Goal: Task Accomplishment & Management: Manage account settings

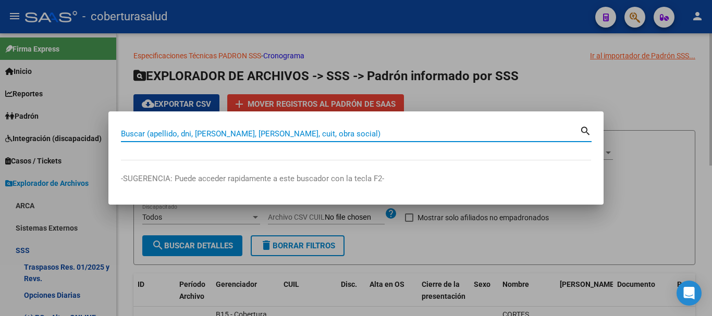
paste input "29214579"
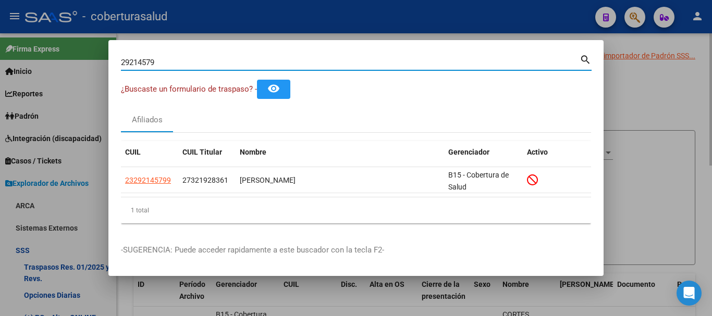
paste input "40002712"
paste input
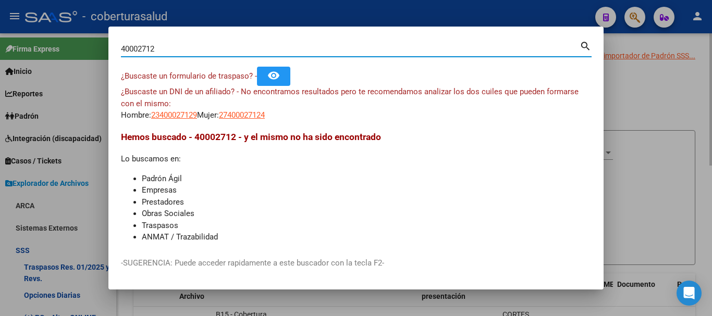
paste input "5965123"
paste input "4139432"
paste input "3562848"
paste input "45713606"
type input "45713606"
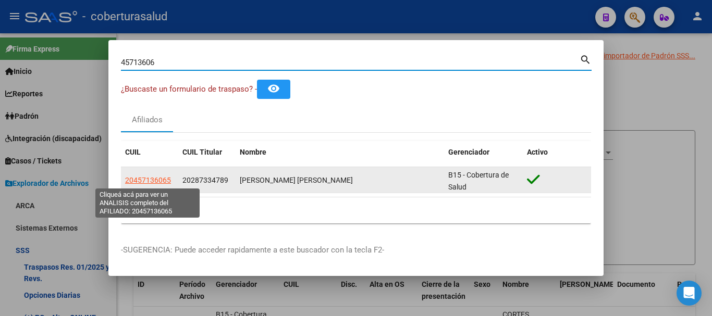
click at [153, 183] on span "20457136065" at bounding box center [148, 180] width 46 height 8
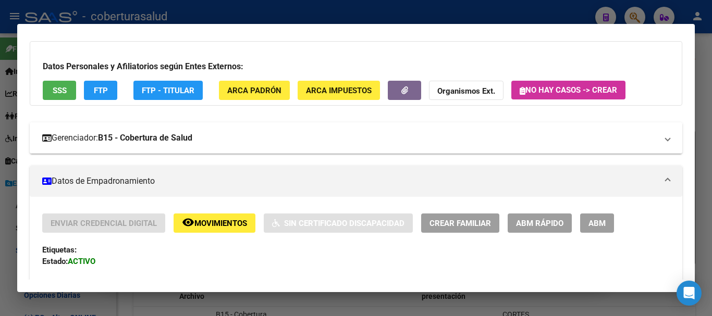
scroll to position [104, 0]
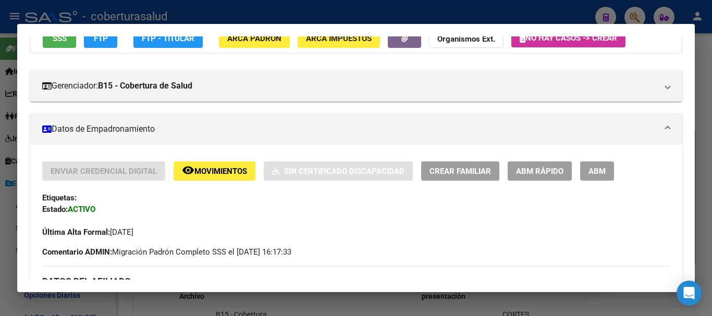
click at [581, 173] on button "ABM" at bounding box center [597, 171] width 34 height 19
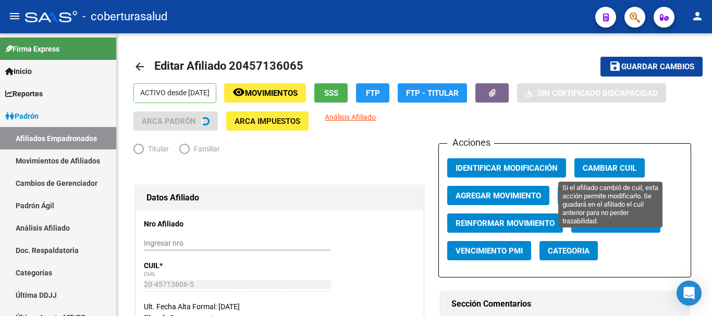
radio input "true"
type input "30-71007594-4"
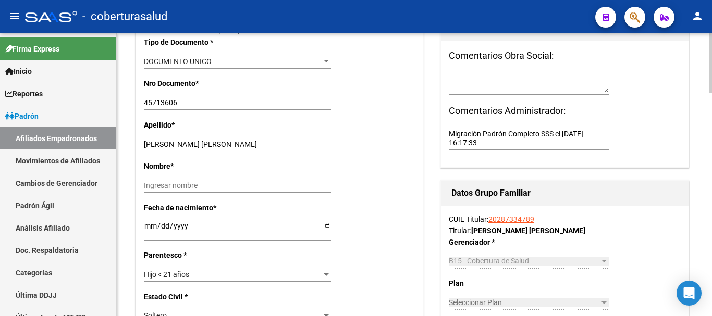
scroll to position [261, 0]
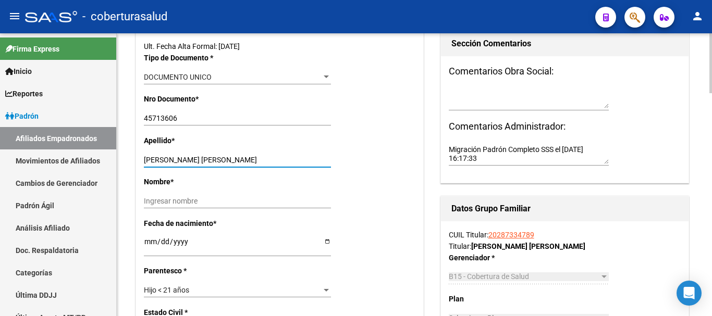
drag, startPoint x: 185, startPoint y: 156, endPoint x: 247, endPoint y: 160, distance: 61.6
click at [247, 160] on input "[PERSON_NAME] [PERSON_NAME]" at bounding box center [237, 160] width 187 height 9
type input "[PERSON_NAME]"
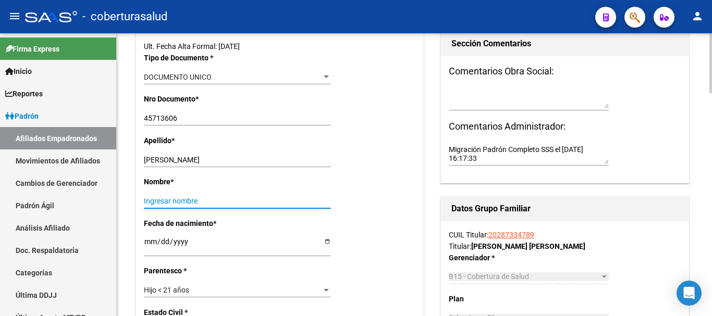
paste input "[PERSON_NAME]"
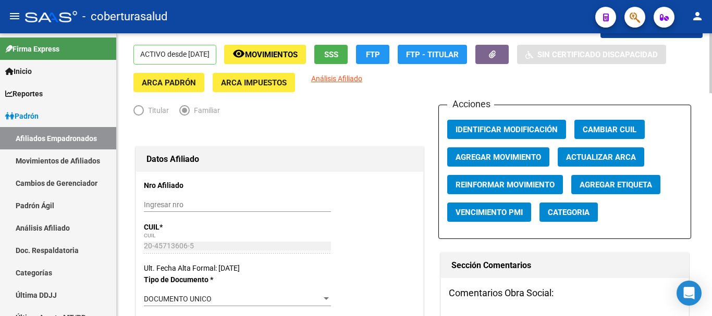
scroll to position [0, 0]
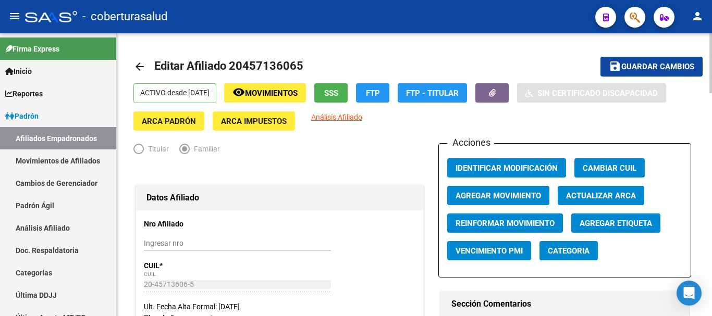
type input "[PERSON_NAME]"
click at [469, 202] on button "Agregar Movimiento" at bounding box center [498, 195] width 102 height 19
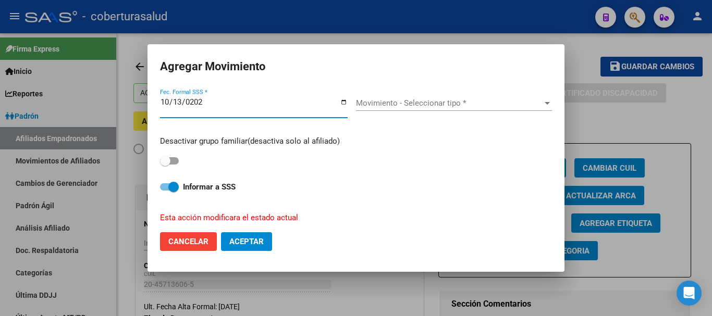
type input "[DATE]"
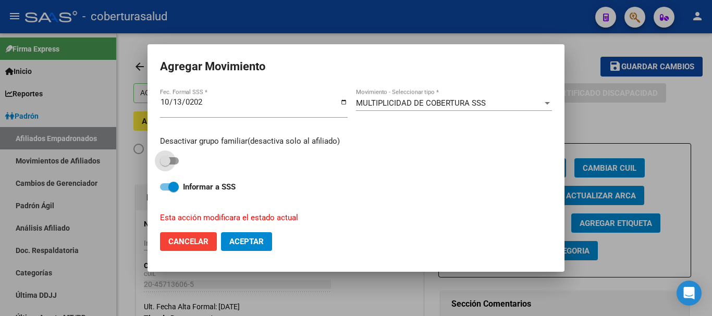
click at [174, 160] on span at bounding box center [169, 160] width 19 height 7
click at [165, 165] on input "checkbox" at bounding box center [165, 165] width 1 height 1
checkbox input "true"
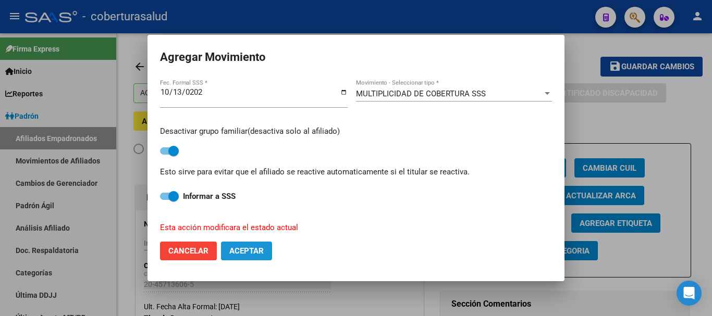
click at [233, 247] on span "Aceptar" at bounding box center [246, 251] width 34 height 9
checkbox input "false"
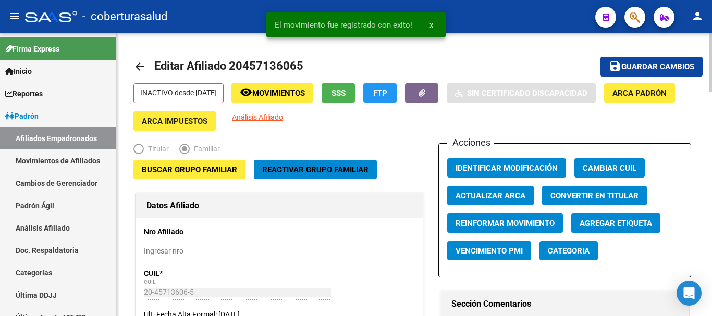
click at [632, 69] on span "Guardar cambios" at bounding box center [658, 67] width 73 height 9
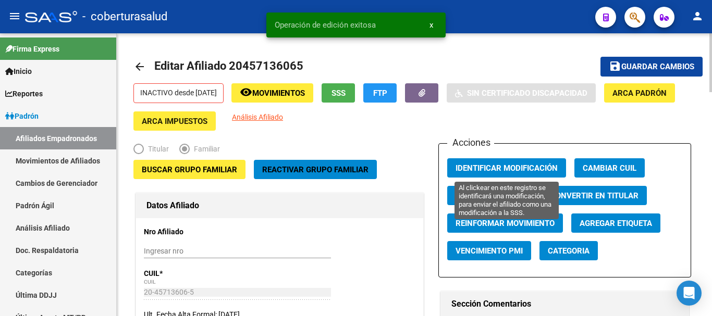
click at [528, 164] on span "Identificar Modificación" at bounding box center [507, 168] width 102 height 9
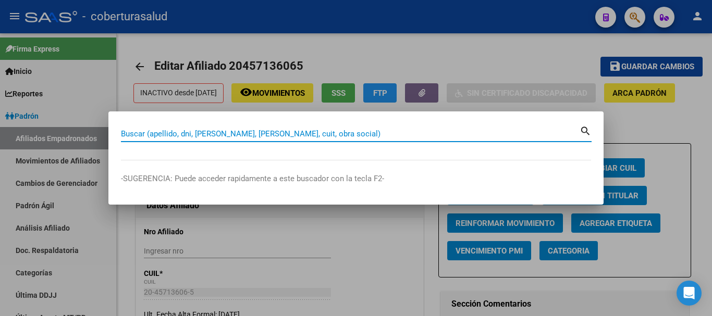
paste input "32169013"
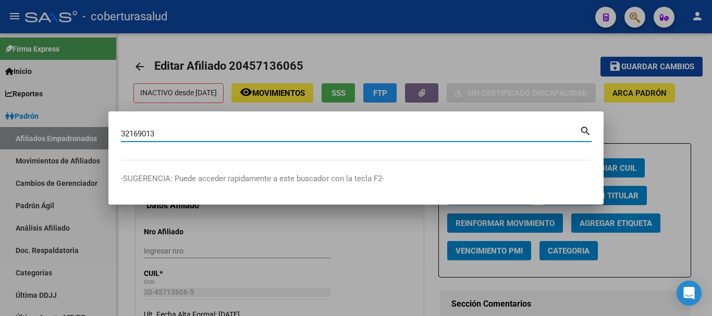
type input "32169013"
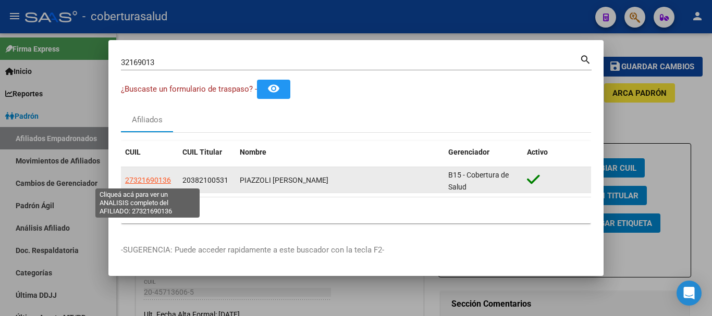
click at [159, 183] on span "27321690136" at bounding box center [148, 180] width 46 height 8
type textarea "27321690136"
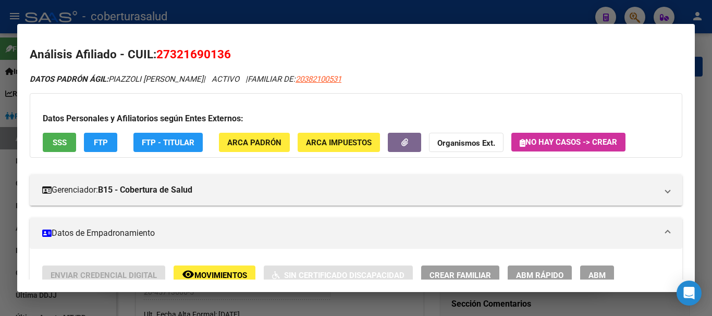
click at [594, 269] on button "ABM" at bounding box center [597, 275] width 34 height 19
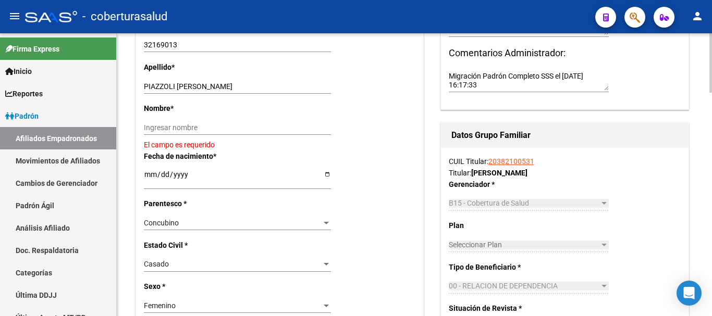
scroll to position [313, 0]
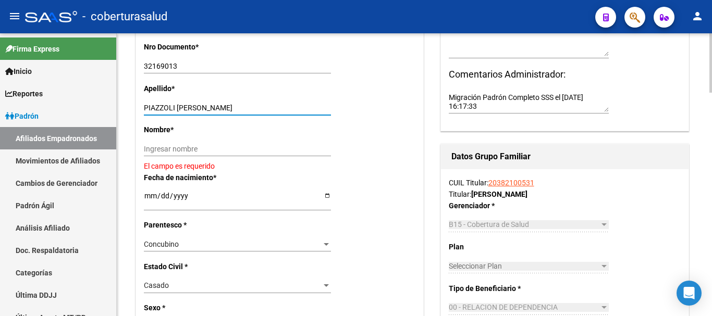
drag, startPoint x: 179, startPoint y: 108, endPoint x: 242, endPoint y: 106, distance: 62.6
click at [242, 106] on input "PIAZZOLI [PERSON_NAME]" at bounding box center [237, 108] width 187 height 9
type input "PIAZZOLI"
click at [242, 151] on input "Ingresar nombre" at bounding box center [237, 149] width 187 height 9
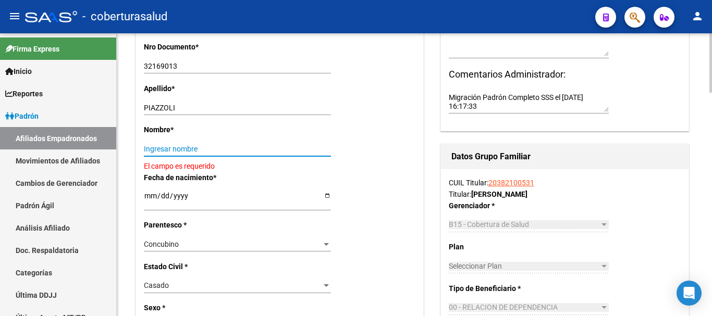
click at [242, 151] on input "Ingresar nombre" at bounding box center [237, 149] width 187 height 9
paste input "[PERSON_NAME]"
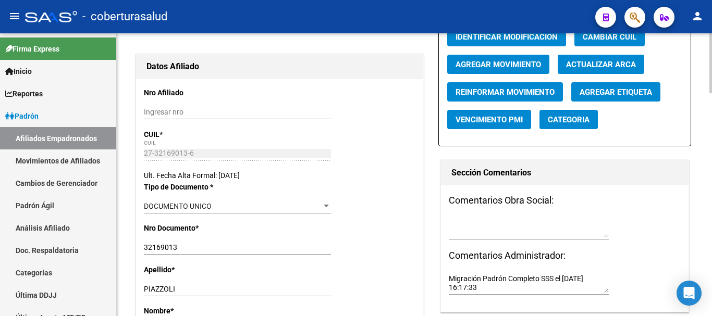
scroll to position [104, 0]
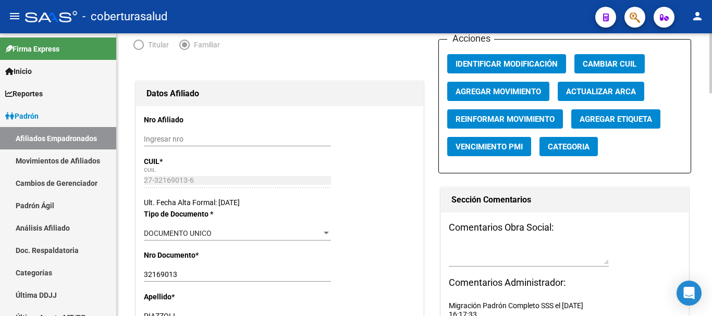
type input "[PERSON_NAME]"
click at [507, 95] on span "Agregar Movimiento" at bounding box center [499, 91] width 86 height 9
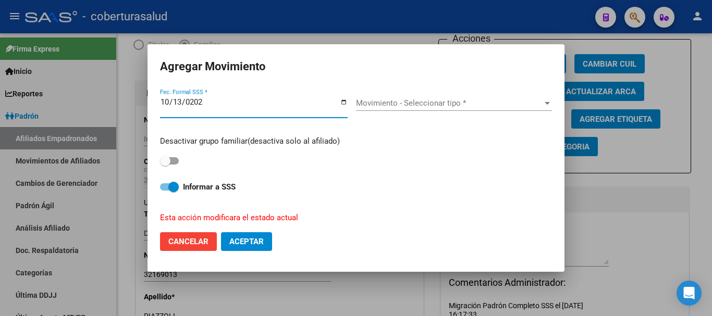
type input "[DATE]"
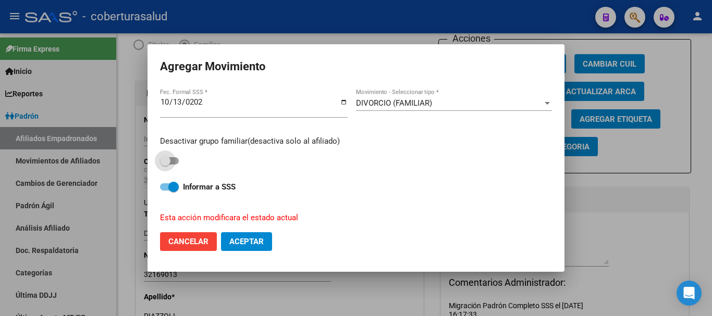
click at [165, 159] on span at bounding box center [165, 161] width 10 height 10
click at [165, 165] on input "checkbox" at bounding box center [165, 165] width 1 height 1
checkbox input "true"
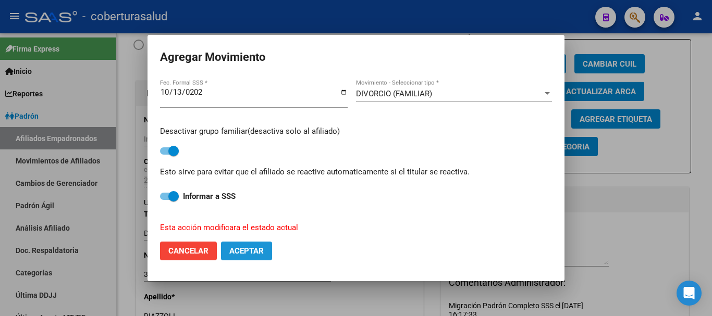
click at [246, 249] on span "Aceptar" at bounding box center [246, 251] width 34 height 9
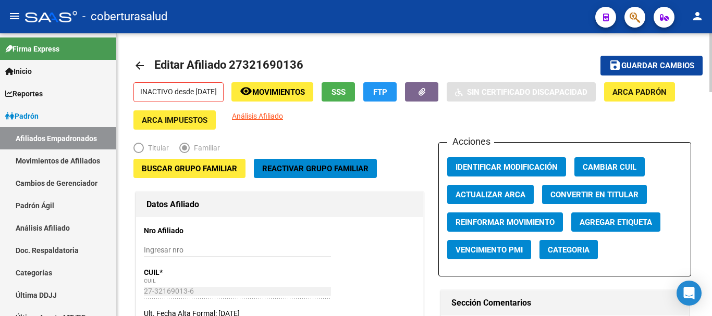
scroll to position [0, 0]
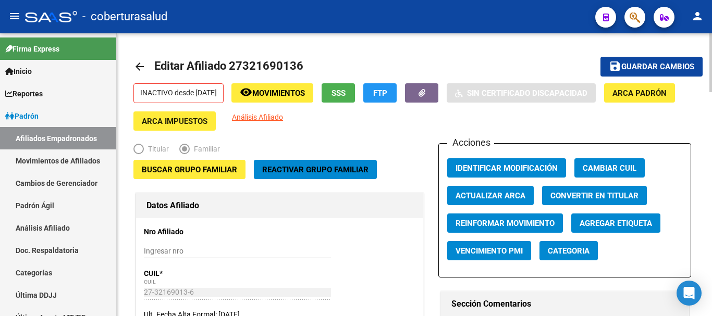
click at [649, 65] on span "Guardar cambios" at bounding box center [658, 67] width 73 height 9
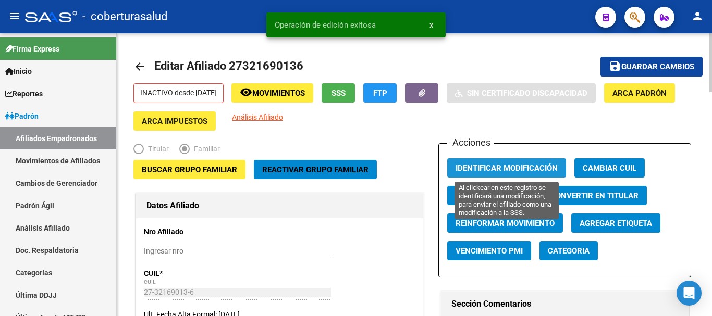
click at [504, 163] on button "Identificar Modificación" at bounding box center [506, 168] width 119 height 19
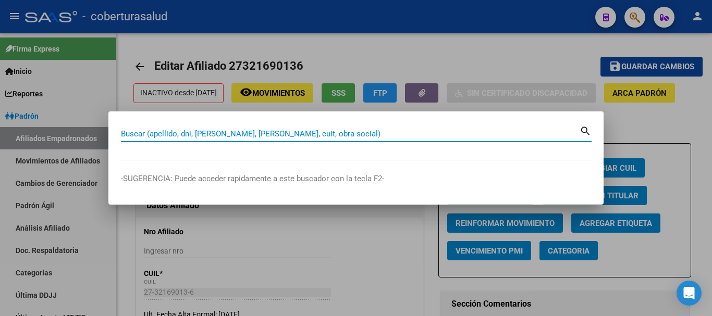
paste input "42714106"
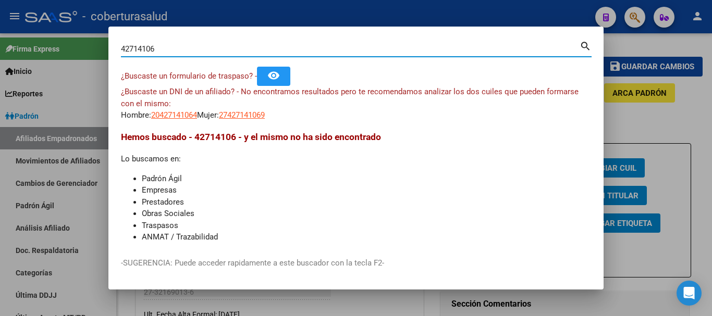
click at [174, 53] on input "42714106" at bounding box center [350, 48] width 459 height 9
paste input "3418001"
paste input "430956"
paste input "27608995"
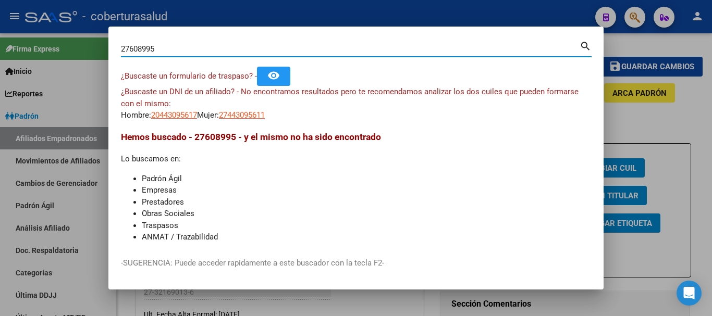
type input "27608995"
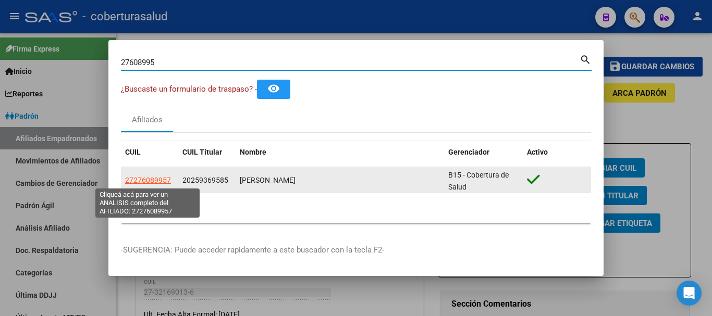
click at [160, 182] on span "27276089957" at bounding box center [148, 180] width 46 height 8
type textarea "27276089957"
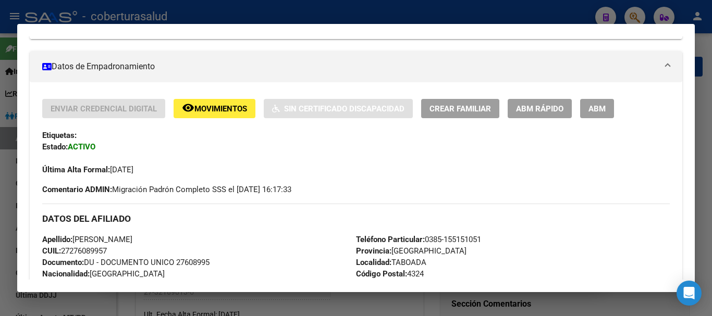
scroll to position [209, 0]
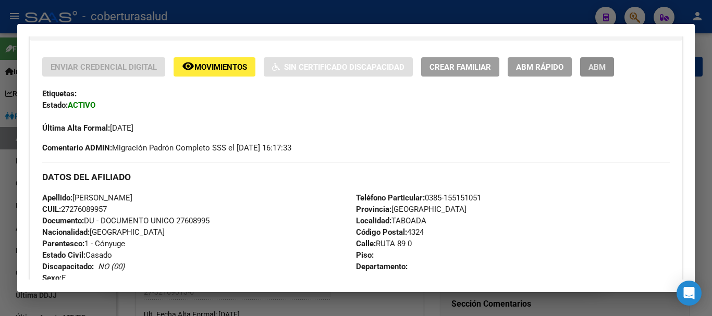
click at [598, 63] on span "ABM" at bounding box center [597, 67] width 17 height 9
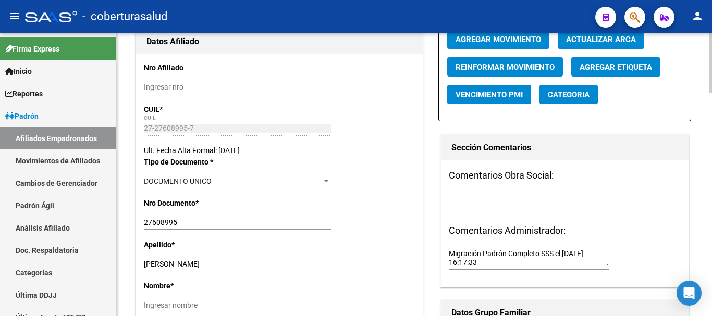
scroll to position [209, 0]
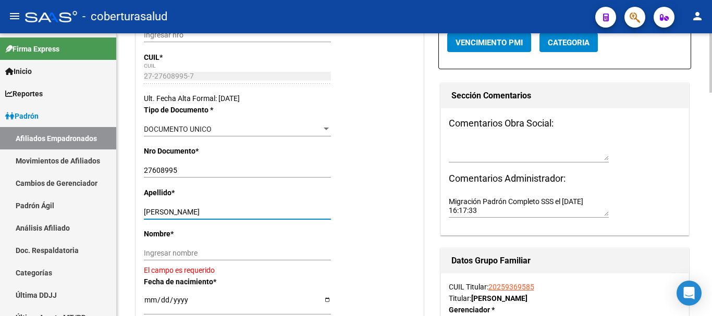
drag, startPoint x: 179, startPoint y: 212, endPoint x: 238, endPoint y: 215, distance: 59.0
click at [238, 215] on input "[PERSON_NAME]" at bounding box center [237, 212] width 187 height 9
type input "LEDESMA"
drag, startPoint x: 204, startPoint y: 248, endPoint x: 199, endPoint y: 251, distance: 5.6
click at [203, 248] on div "Ingresar nombre" at bounding box center [237, 253] width 187 height 15
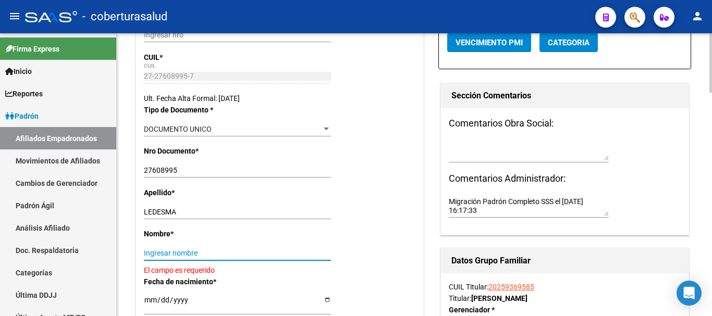
click at [199, 251] on input "Ingresar nombre" at bounding box center [237, 253] width 187 height 9
paste input "[PERSON_NAME]"
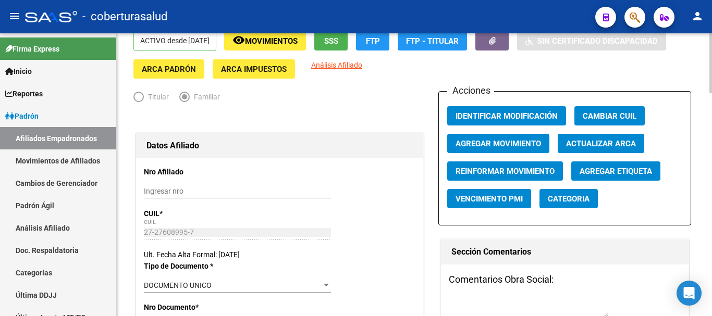
scroll to position [0, 0]
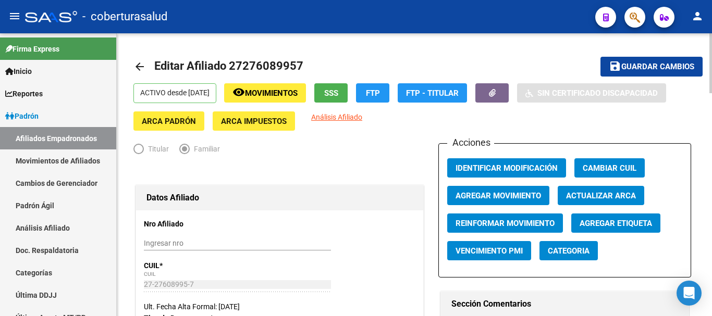
type input "[PERSON_NAME]"
click at [471, 199] on span "Agregar Movimiento" at bounding box center [499, 195] width 86 height 9
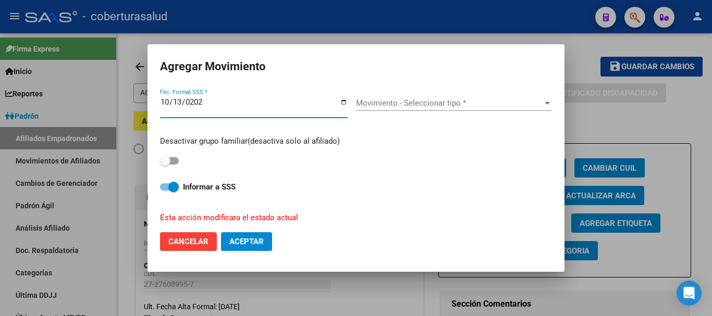
type input "[DATE]"
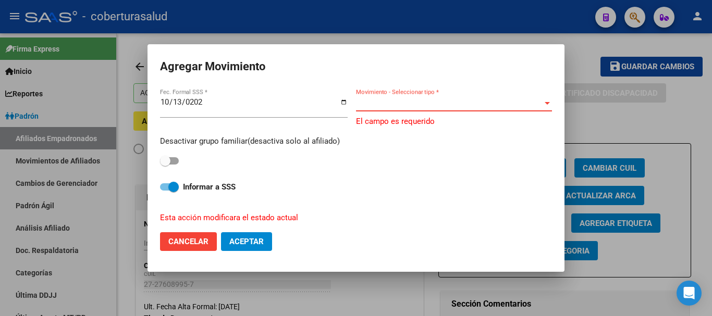
click at [430, 103] on span "Movimiento - Seleccionar tipo *" at bounding box center [449, 103] width 187 height 9
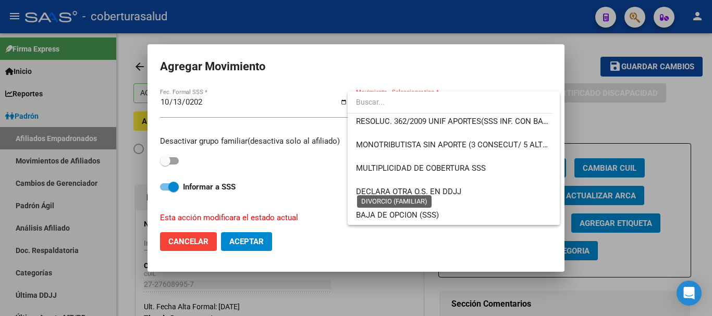
scroll to position [365, 0]
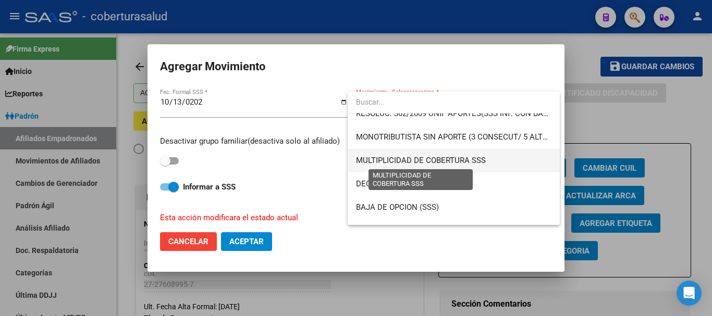
click at [404, 162] on span "MULTIPLICIDAD DE COBERTURA SSS" at bounding box center [421, 160] width 130 height 9
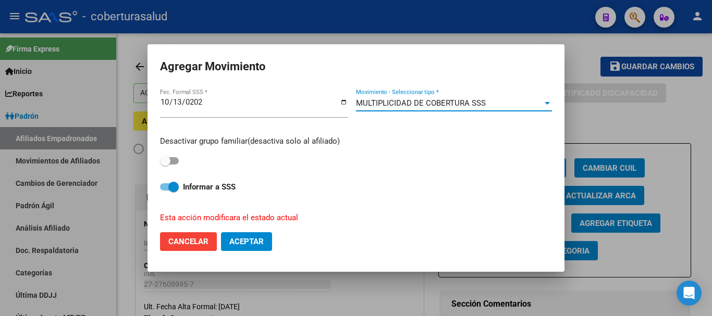
click at [167, 167] on label at bounding box center [169, 161] width 19 height 13
click at [165, 165] on input "checkbox" at bounding box center [165, 165] width 1 height 1
checkbox input "true"
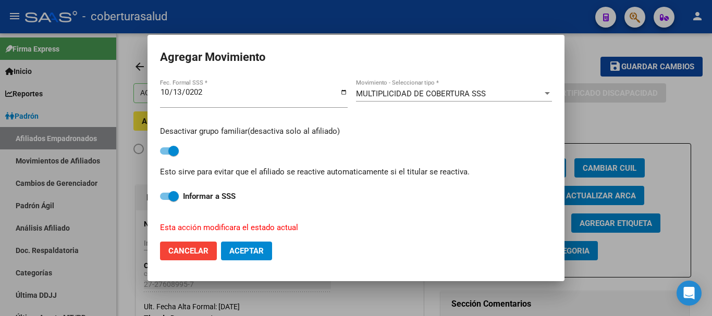
click at [247, 252] on span "Aceptar" at bounding box center [246, 251] width 34 height 9
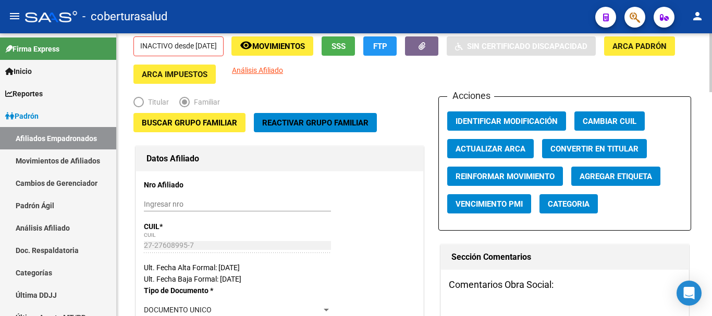
scroll to position [0, 0]
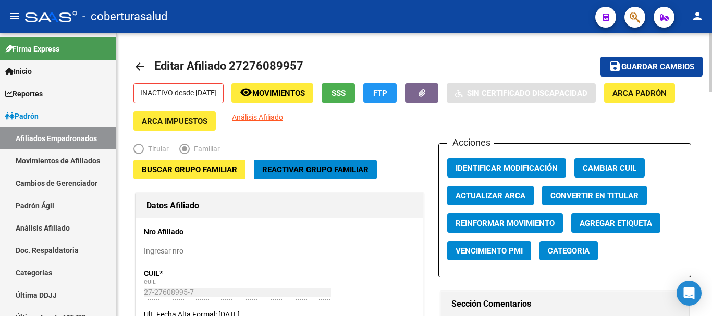
click at [632, 65] on span "Guardar cambios" at bounding box center [658, 67] width 73 height 9
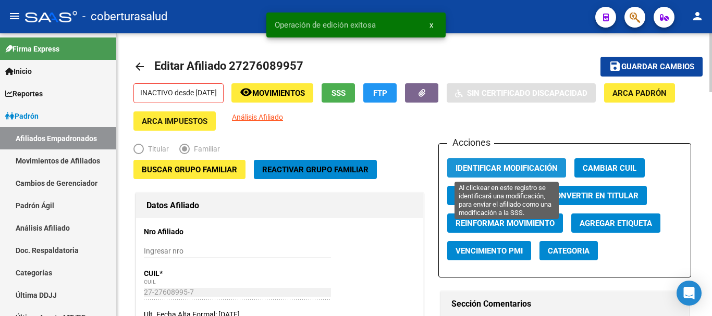
click at [522, 173] on span "Identificar Modificación" at bounding box center [507, 168] width 102 height 9
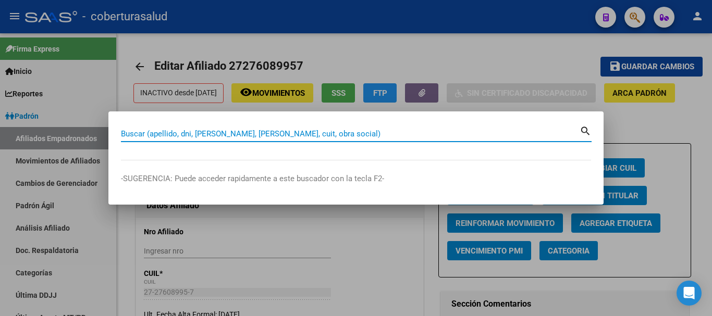
paste input "42267543"
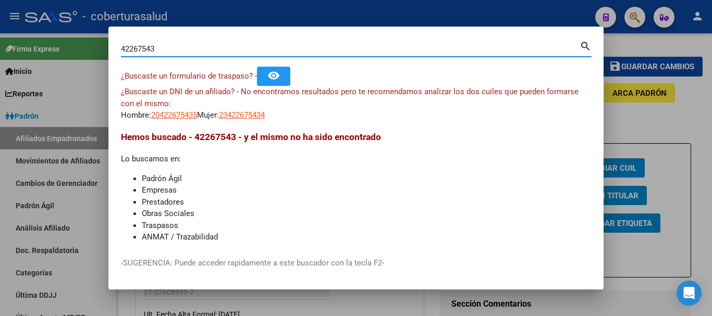
paste input "4124221"
paste input "6548746"
paste input "34693380"
type input "34693380"
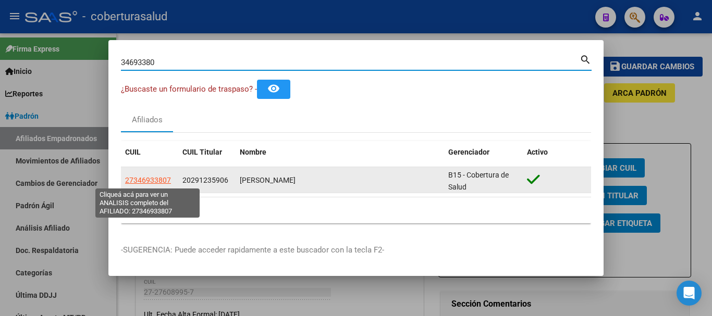
click at [159, 181] on span "27346933807" at bounding box center [148, 180] width 46 height 8
type textarea "27346933807"
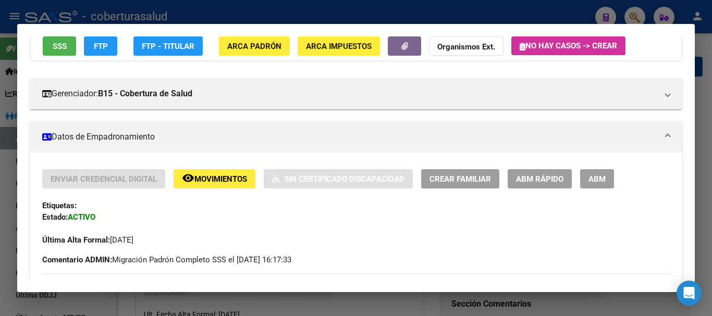
scroll to position [104, 0]
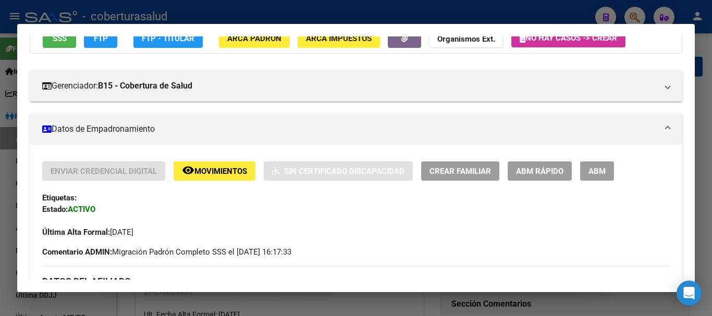
click at [602, 170] on span "ABM" at bounding box center [597, 171] width 17 height 9
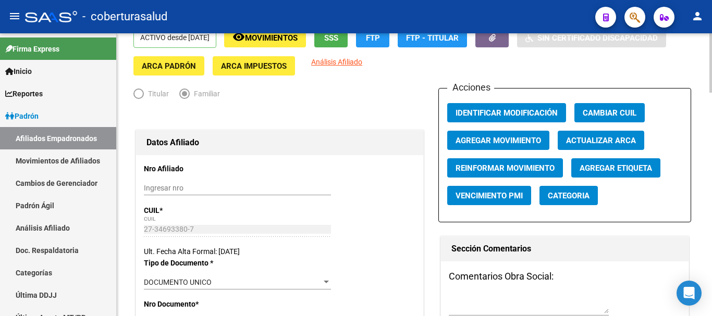
scroll to position [261, 0]
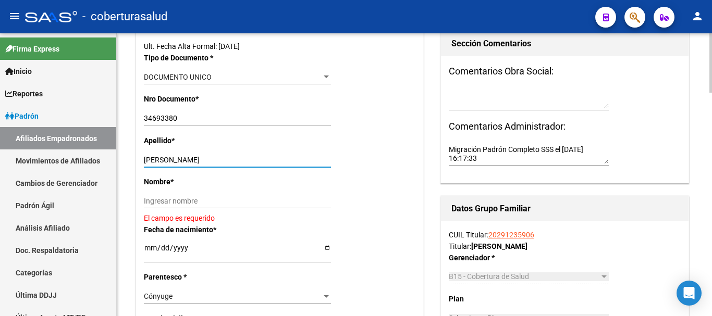
drag, startPoint x: 174, startPoint y: 158, endPoint x: 229, endPoint y: 156, distance: 54.8
click at [229, 156] on input "[PERSON_NAME]" at bounding box center [237, 160] width 187 height 9
type input "CHAVEZ"
click at [197, 194] on div "Ingresar nombre" at bounding box center [237, 201] width 187 height 15
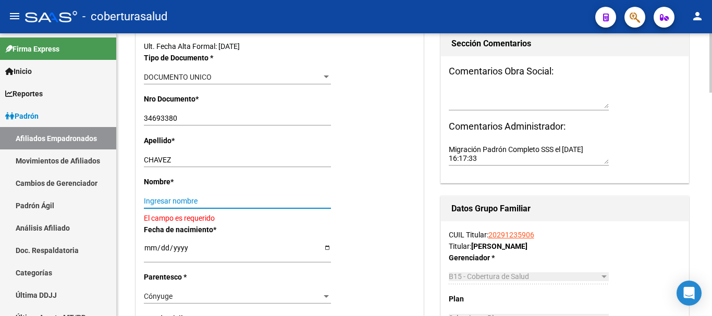
click at [190, 198] on input "Ingresar nombre" at bounding box center [237, 201] width 187 height 9
paste input "[PERSON_NAME]"
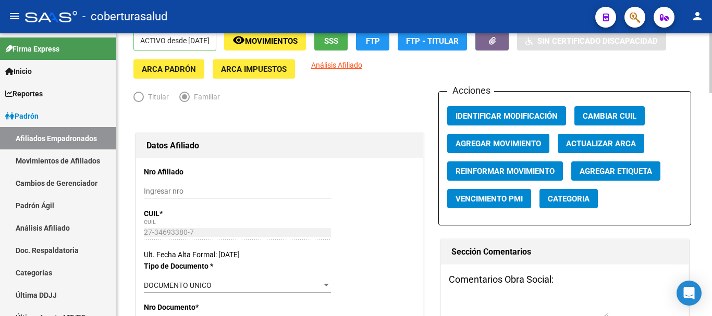
scroll to position [0, 0]
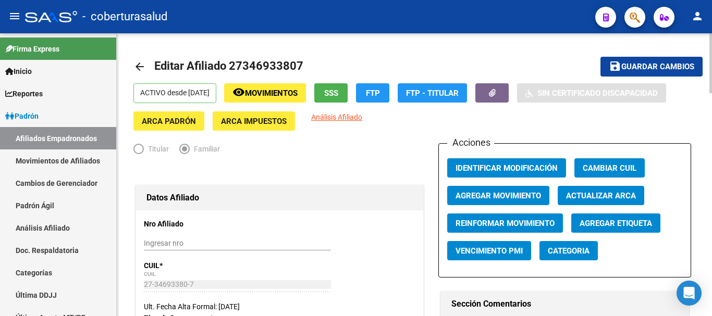
type input "[PERSON_NAME]"
click at [462, 201] on span "Agregar Movimiento" at bounding box center [499, 195] width 86 height 9
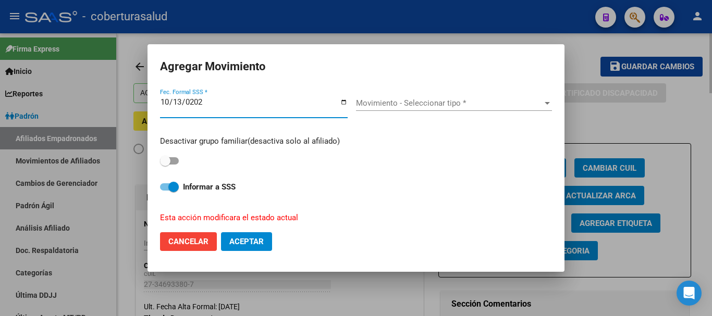
type input "[DATE]"
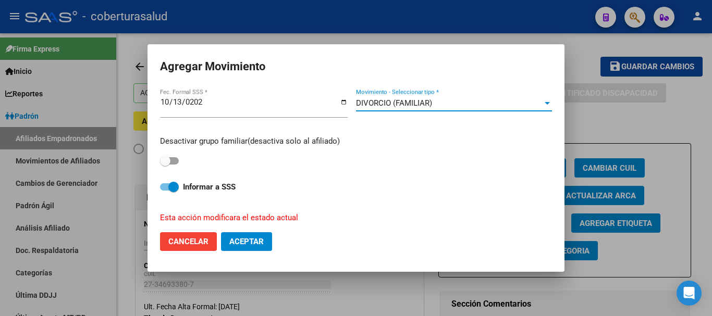
click at [159, 157] on mat-dialog-content "[DATE] Fec. Formal SSS * DIVORCIO (FAMILIAR) Movimiento - Seleccionar tipo * De…" at bounding box center [356, 155] width 417 height 137
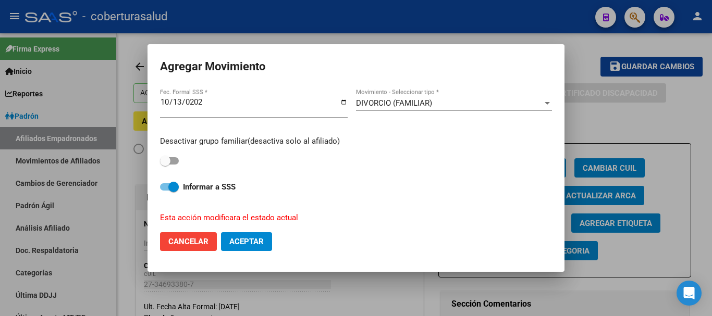
click at [169, 159] on span at bounding box center [165, 161] width 10 height 10
click at [165, 165] on input "checkbox" at bounding box center [165, 165] width 1 height 1
checkbox input "true"
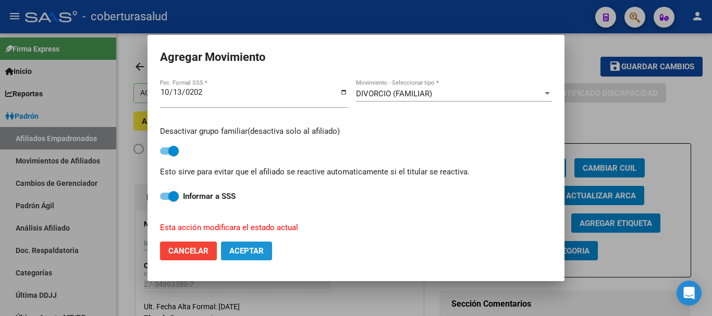
click at [230, 242] on button "Aceptar" at bounding box center [246, 251] width 51 height 19
checkbox input "false"
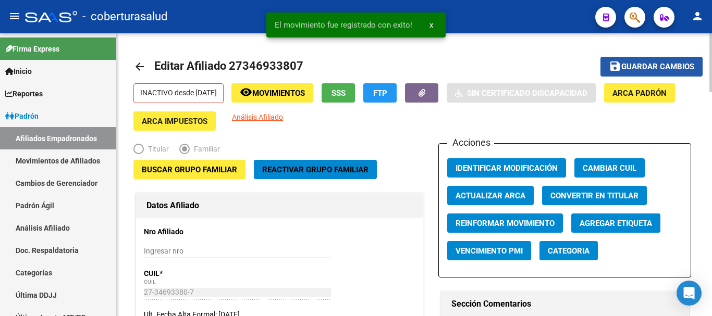
click at [632, 71] on span "Guardar cambios" at bounding box center [658, 67] width 73 height 9
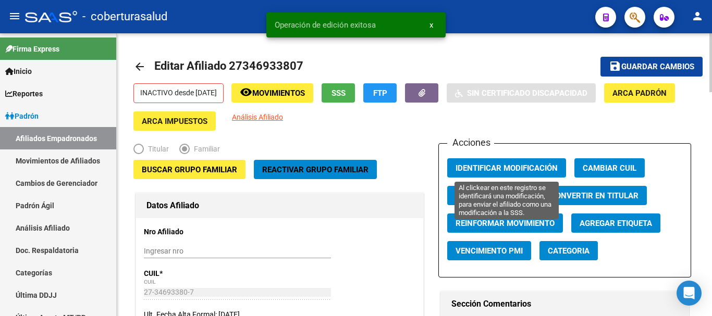
click at [525, 162] on button "Identificar Modificación" at bounding box center [506, 168] width 119 height 19
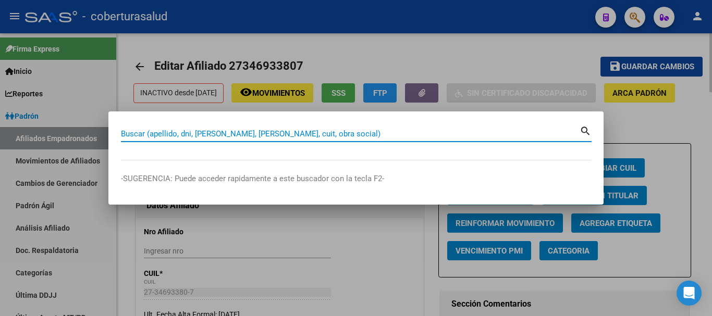
paste input "36252241"
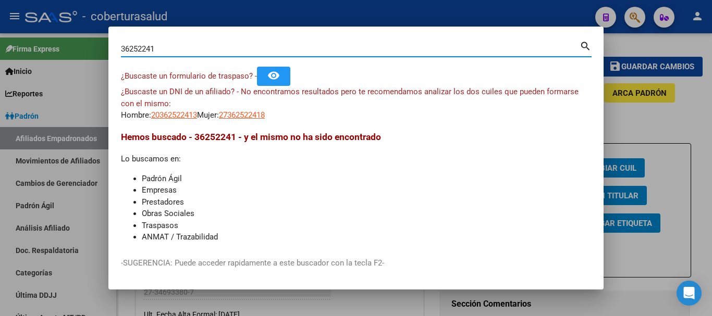
paste input "28797452"
paste input "42508147"
click at [196, 47] on input "42508147" at bounding box center [350, 48] width 459 height 9
paste input "7372520"
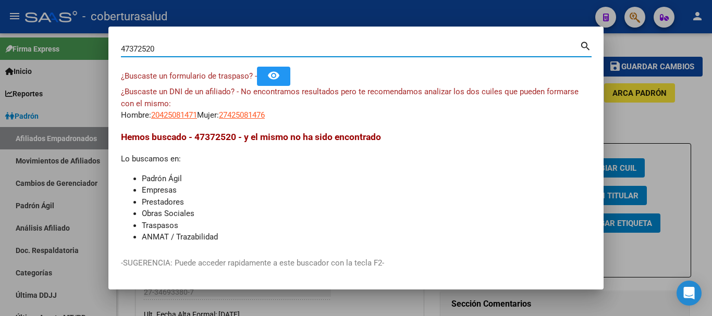
type input "47372520"
click at [196, 47] on input "47372520" at bounding box center [350, 48] width 459 height 9
paste input "33623843"
type input "33623843"
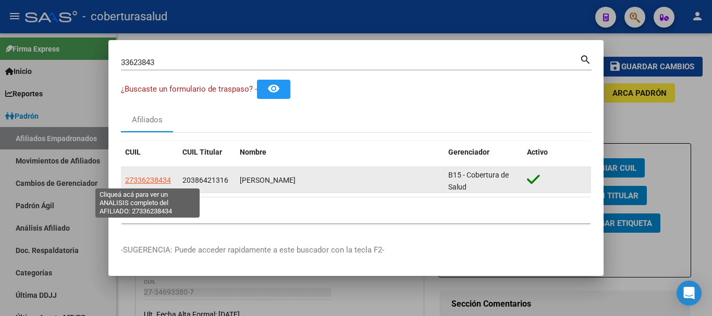
click at [150, 177] on span "27336238434" at bounding box center [148, 180] width 46 height 8
type textarea "27336238434"
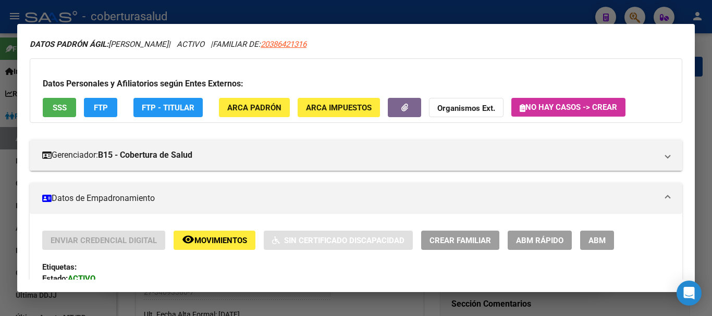
scroll to position [52, 0]
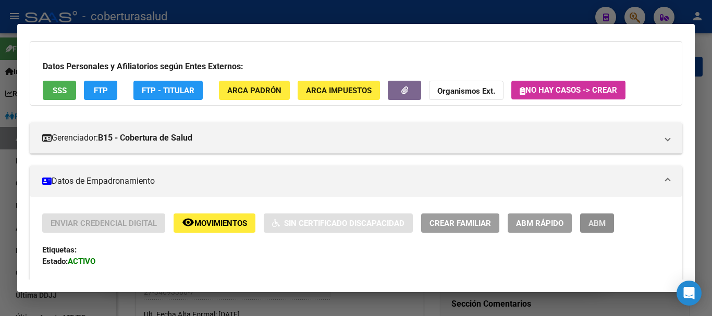
click at [587, 218] on button "ABM" at bounding box center [597, 223] width 34 height 19
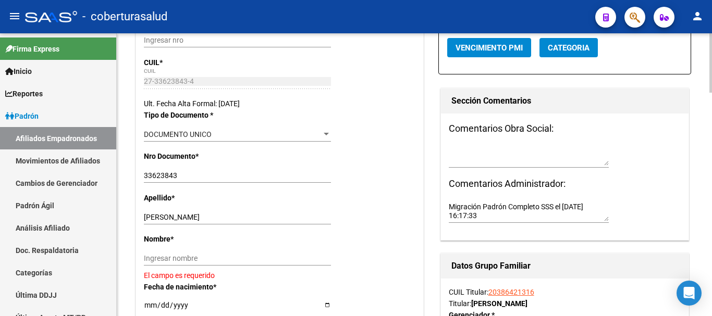
scroll to position [209, 0]
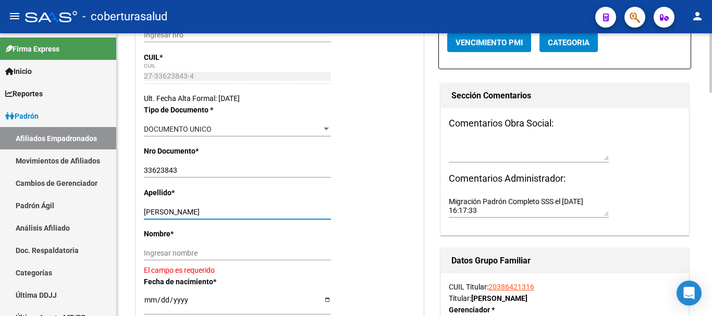
drag, startPoint x: 173, startPoint y: 210, endPoint x: 223, endPoint y: 212, distance: 49.6
click at [223, 212] on input "[PERSON_NAME]" at bounding box center [237, 212] width 187 height 9
type input "PINTOS"
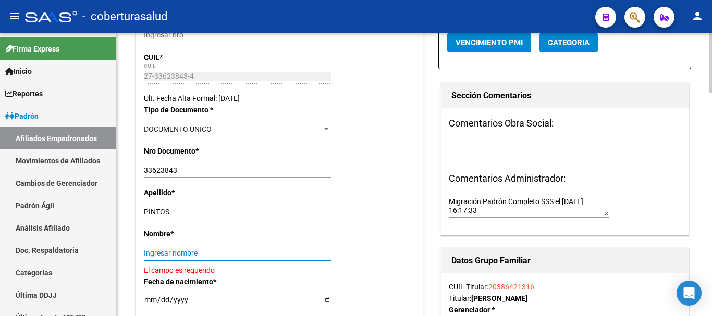
paste input "[PERSON_NAME]"
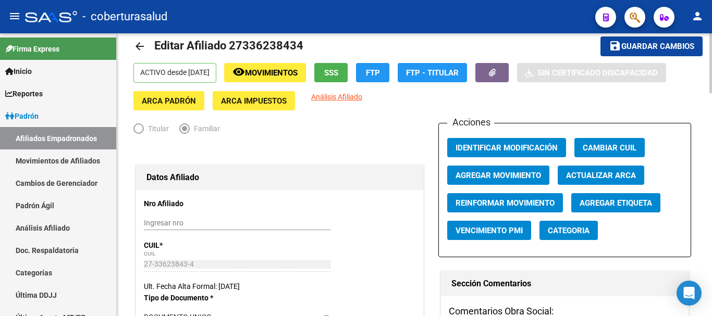
scroll to position [0, 0]
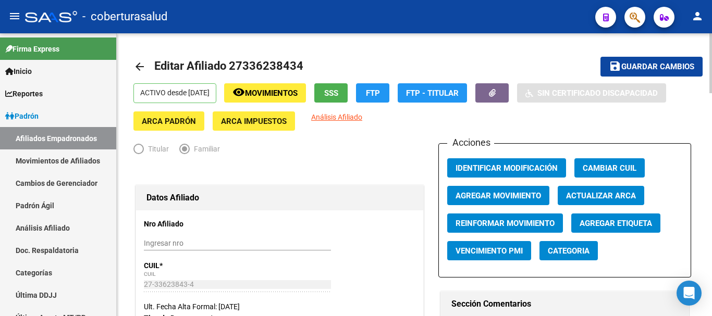
type input "[PERSON_NAME]"
click at [501, 191] on span "Agregar Movimiento" at bounding box center [499, 195] width 86 height 9
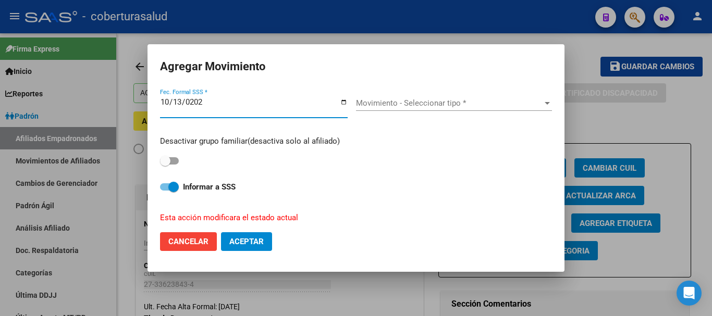
type input "[DATE]"
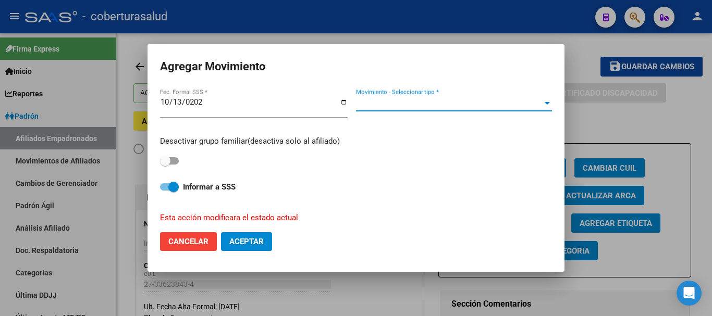
click at [423, 96] on div "Movimiento - Seleccionar tipo * Movimiento - Seleccionar tipo *" at bounding box center [454, 103] width 196 height 16
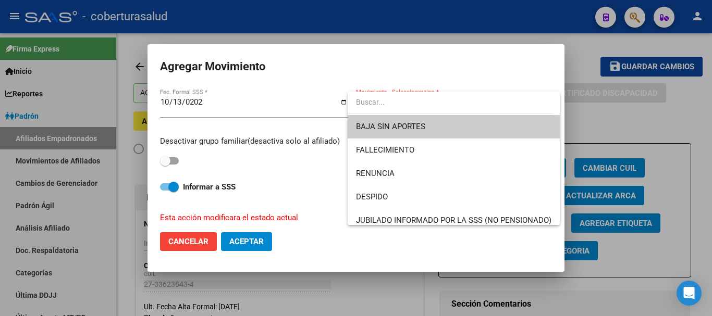
click at [392, 102] on input "dropdown search" at bounding box center [450, 102] width 204 height 22
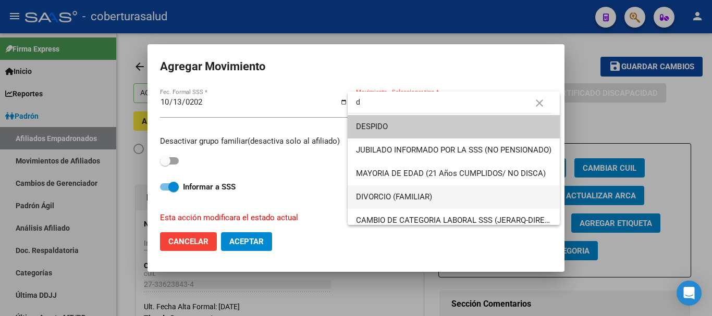
type input "d"
click at [375, 192] on span "DIVORCIO (FAMILIAR)" at bounding box center [454, 197] width 196 height 23
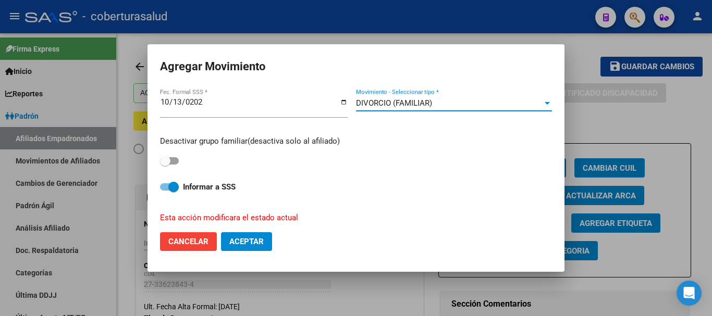
click at [174, 162] on span at bounding box center [169, 160] width 19 height 7
click at [165, 165] on input "checkbox" at bounding box center [165, 165] width 1 height 1
checkbox input "true"
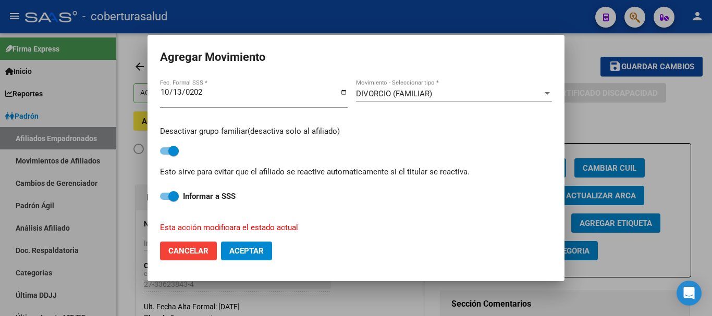
click at [251, 248] on span "Aceptar" at bounding box center [246, 251] width 34 height 9
checkbox input "false"
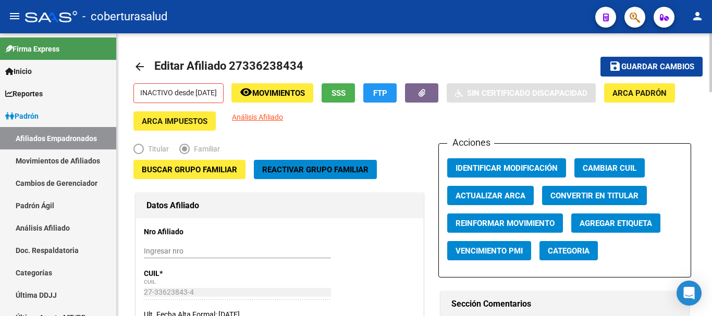
click at [653, 57] on button "save Guardar cambios" at bounding box center [652, 66] width 102 height 19
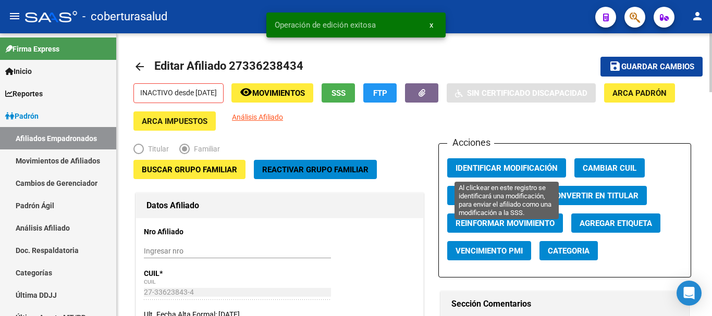
click at [532, 165] on span "Identificar Modificación" at bounding box center [507, 168] width 102 height 9
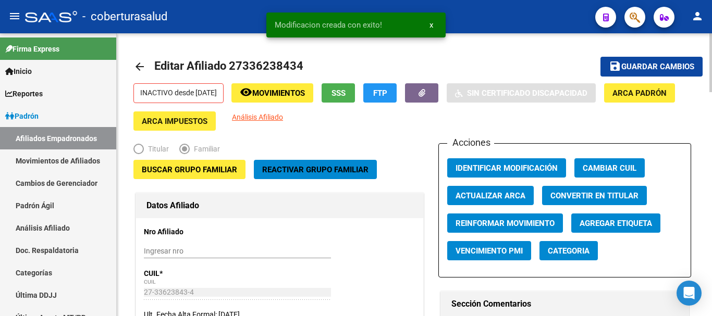
click at [532, 165] on span "Identificar Modificación" at bounding box center [507, 168] width 102 height 9
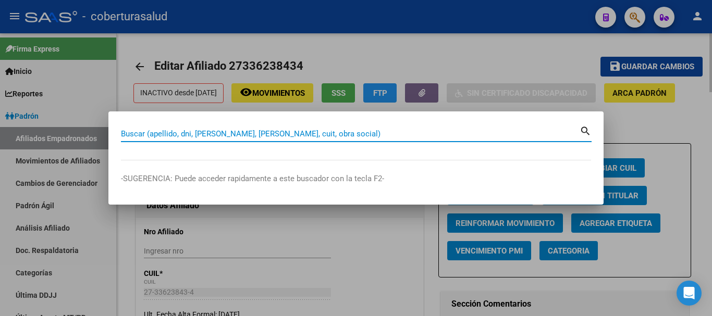
paste input "31948460"
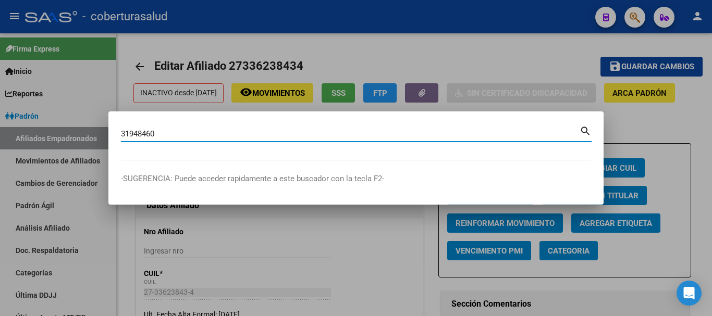
type input "31948460"
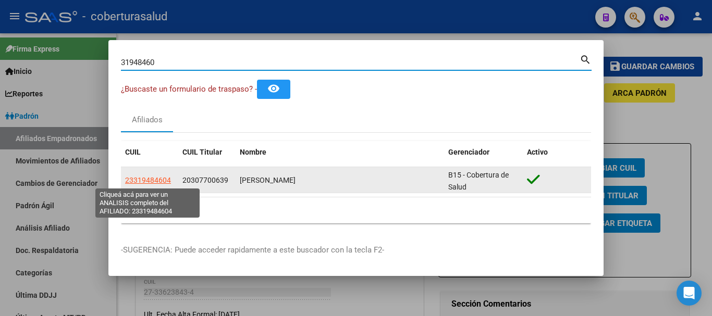
click at [158, 181] on span "23319484604" at bounding box center [148, 180] width 46 height 8
type textarea "23319484604"
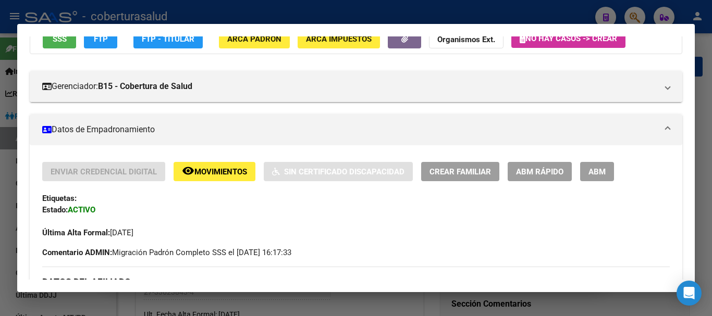
scroll to position [104, 0]
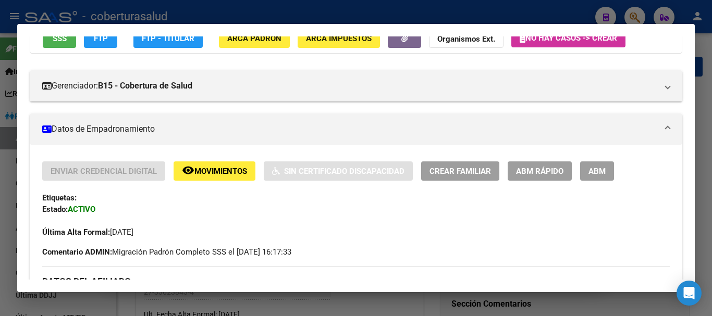
click at [590, 169] on span "ABM" at bounding box center [597, 171] width 17 height 9
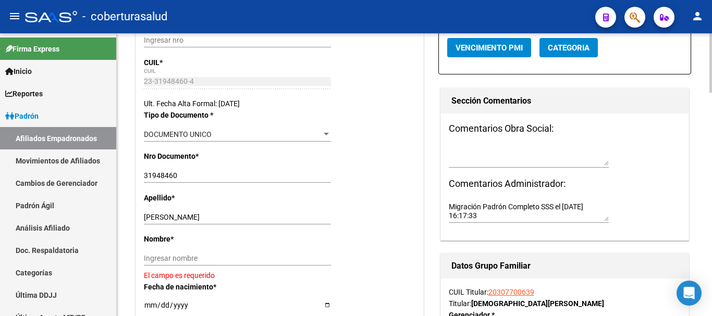
scroll to position [209, 0]
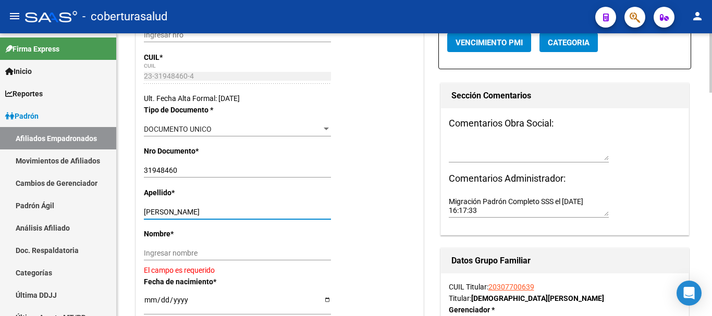
drag, startPoint x: 209, startPoint y: 212, endPoint x: 260, endPoint y: 212, distance: 51.1
click at [260, 212] on input "[PERSON_NAME]" at bounding box center [237, 212] width 187 height 9
type input "[PERSON_NAME]"
drag, startPoint x: 252, startPoint y: 243, endPoint x: 247, endPoint y: 248, distance: 7.0
click at [248, 248] on div "Nombre * Ingresar nombre El campo es requerido" at bounding box center [280, 251] width 272 height 47
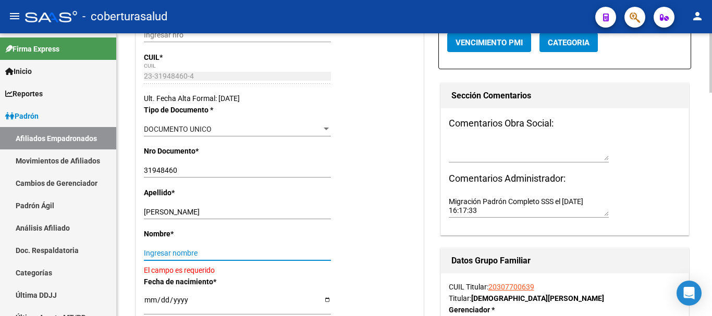
click at [247, 250] on input "Ingresar nombre" at bounding box center [237, 253] width 187 height 9
paste input "[PERSON_NAME]"
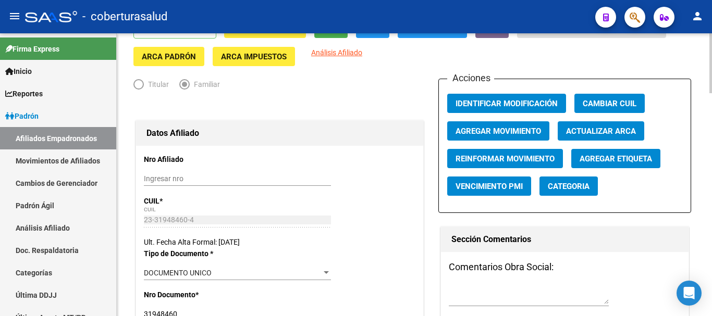
scroll to position [52, 0]
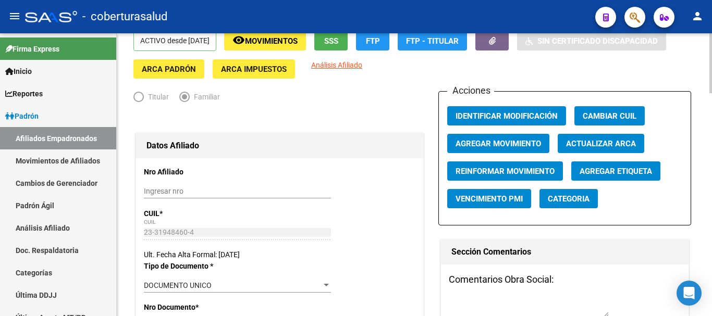
type input "[PERSON_NAME]"
click at [506, 147] on span "Agregar Movimiento" at bounding box center [499, 143] width 86 height 9
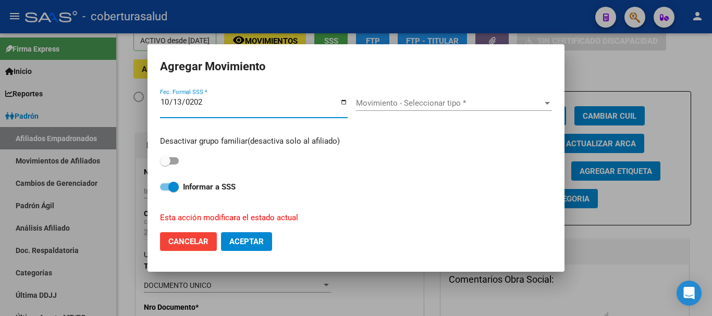
type input "[DATE]"
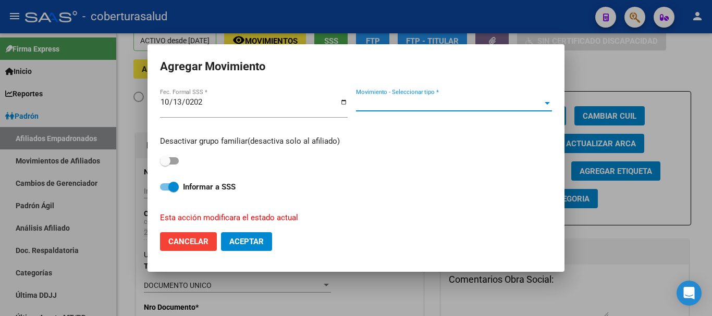
click at [504, 106] on span "Movimiento - Seleccionar tipo *" at bounding box center [449, 103] width 187 height 9
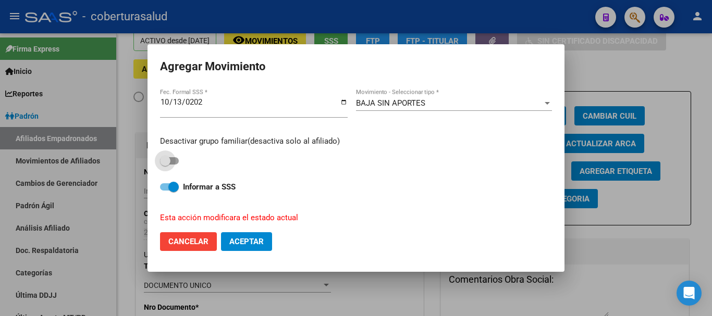
click at [441, 112] on div "BAJA SIN APORTES Movimiento - Seleccionar tipo *" at bounding box center [454, 108] width 196 height 26
click at [441, 105] on div "BAJA SIN APORTES" at bounding box center [449, 103] width 187 height 9
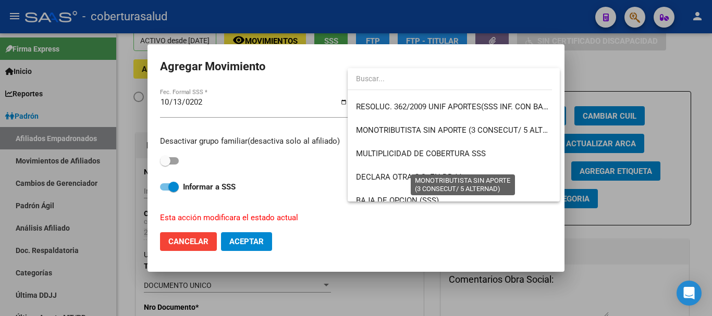
scroll to position [365, 0]
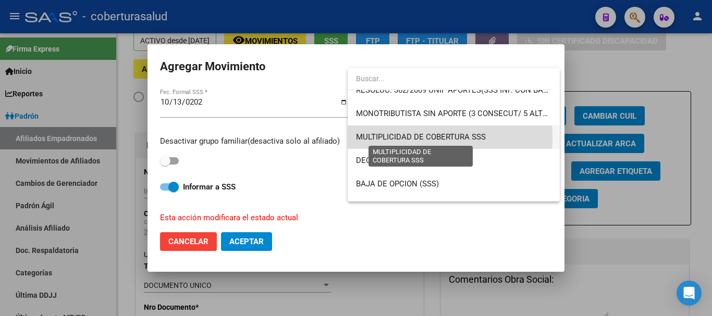
click at [418, 138] on span "MULTIPLICIDAD DE COBERTURA SSS" at bounding box center [421, 136] width 130 height 9
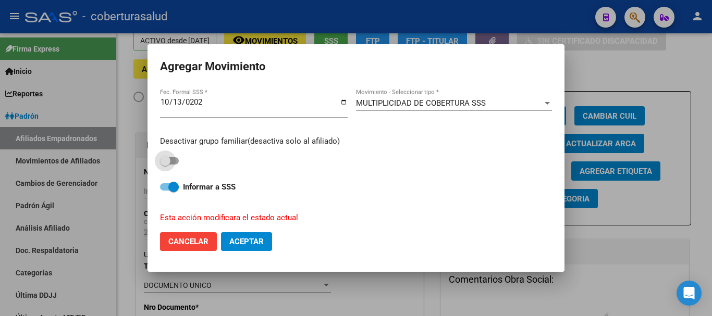
click at [168, 156] on span at bounding box center [165, 161] width 10 height 10
click at [165, 165] on input "checkbox" at bounding box center [165, 165] width 1 height 1
checkbox input "true"
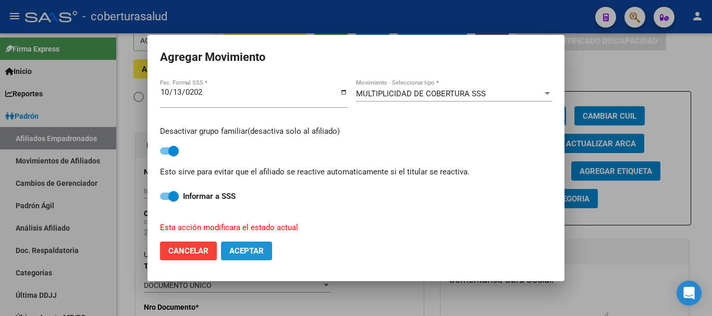
click at [243, 248] on span "Aceptar" at bounding box center [246, 251] width 34 height 9
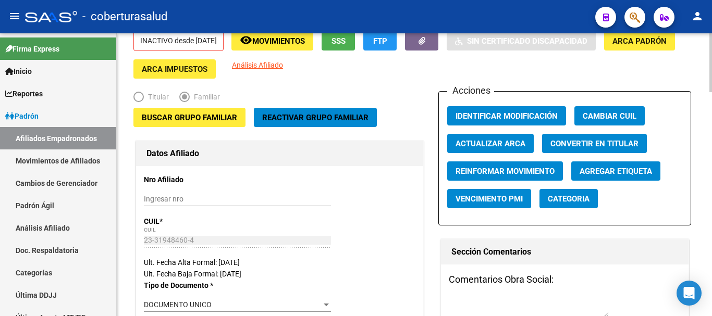
scroll to position [0, 0]
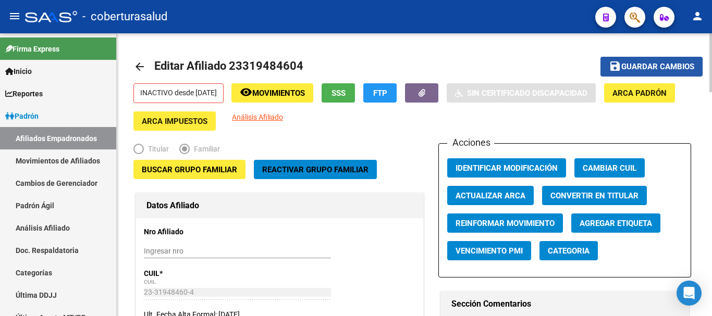
click at [643, 67] on span "Guardar cambios" at bounding box center [658, 67] width 73 height 9
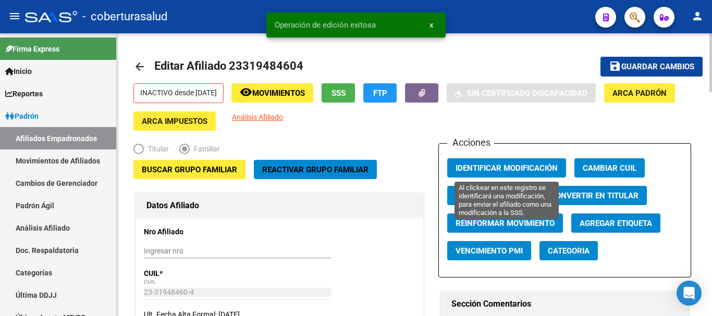
click at [526, 163] on button "Identificar Modificación" at bounding box center [506, 168] width 119 height 19
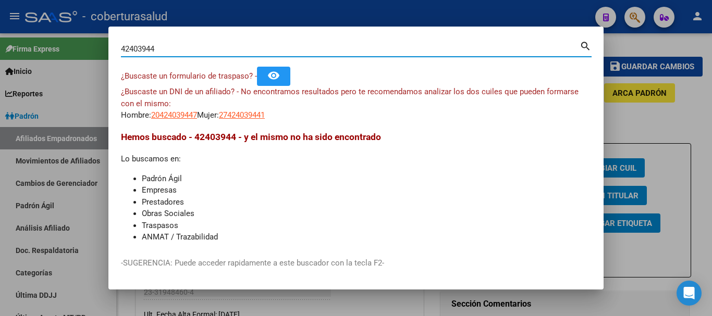
paste input "5080846"
paste input "59713257"
paste input "8"
paste input "45448807"
paste input "13871045"
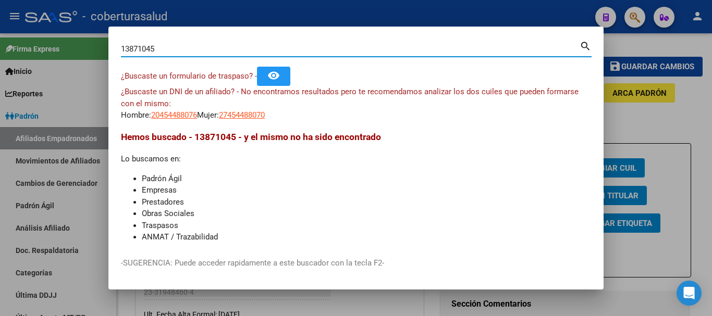
type input "13871045"
